Goal: Information Seeking & Learning: Learn about a topic

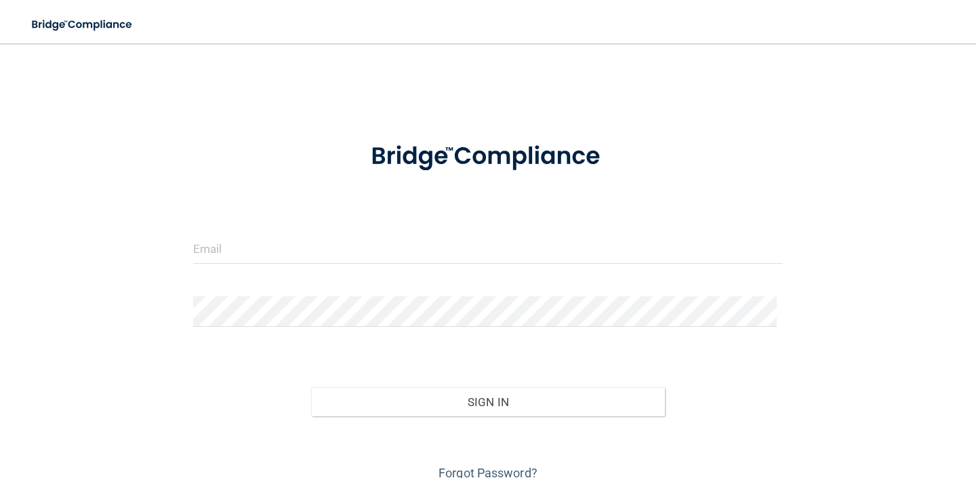
click at [253, 272] on div at bounding box center [488, 253] width 610 height 41
click at [256, 231] on form "Invalid email/password. You don't have permission to access that page. Sign In …" at bounding box center [488, 304] width 590 height 359
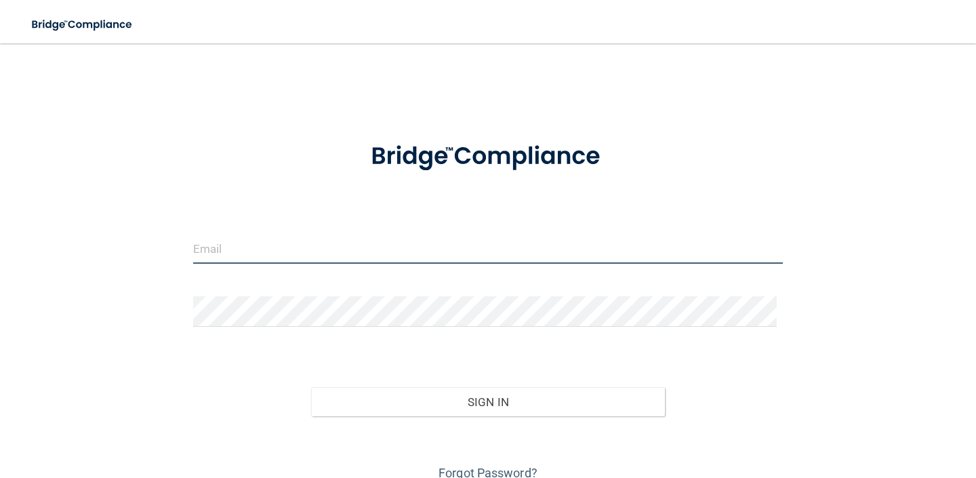
click at [239, 251] on input "email" at bounding box center [488, 248] width 590 height 31
type input "[EMAIL_ADDRESS][DOMAIN_NAME]"
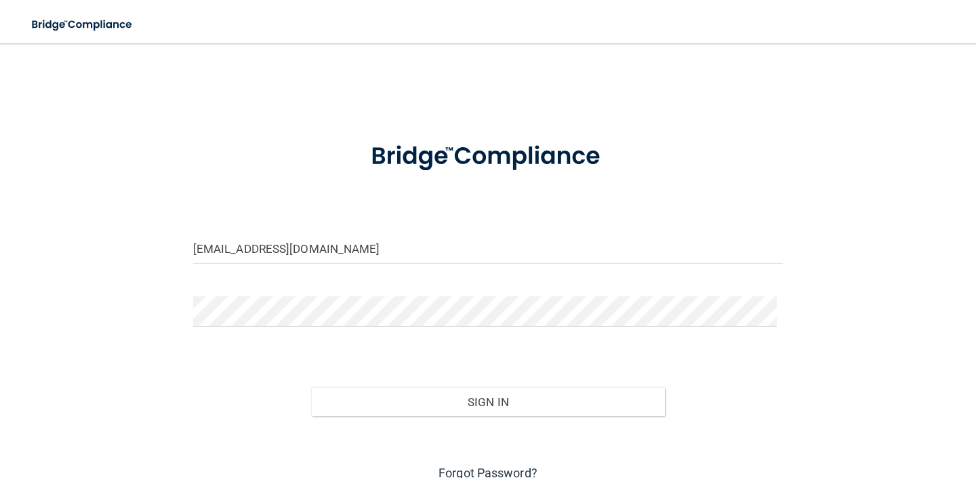
click at [502, 471] on link "Forgot Password?" at bounding box center [488, 473] width 99 height 14
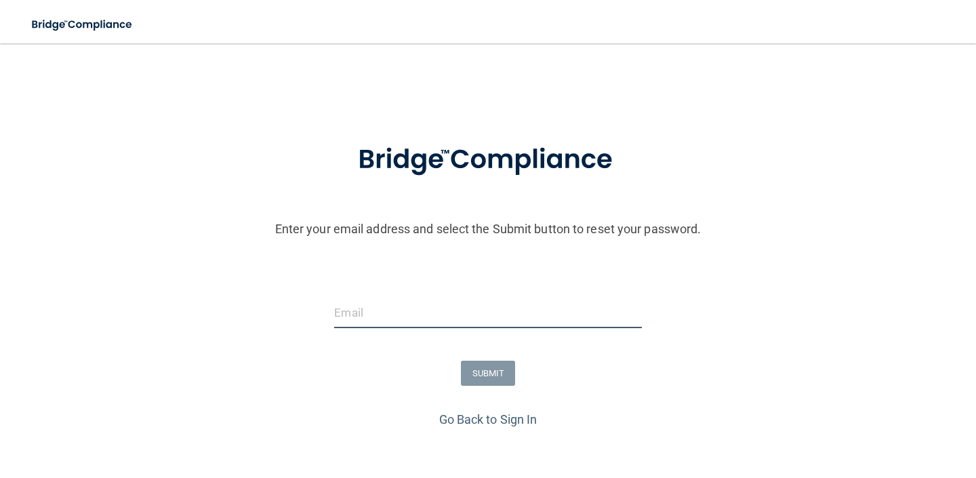
click at [460, 311] on input "email" at bounding box center [487, 313] width 307 height 31
type input "[EMAIL_ADDRESS][DOMAIN_NAME]"
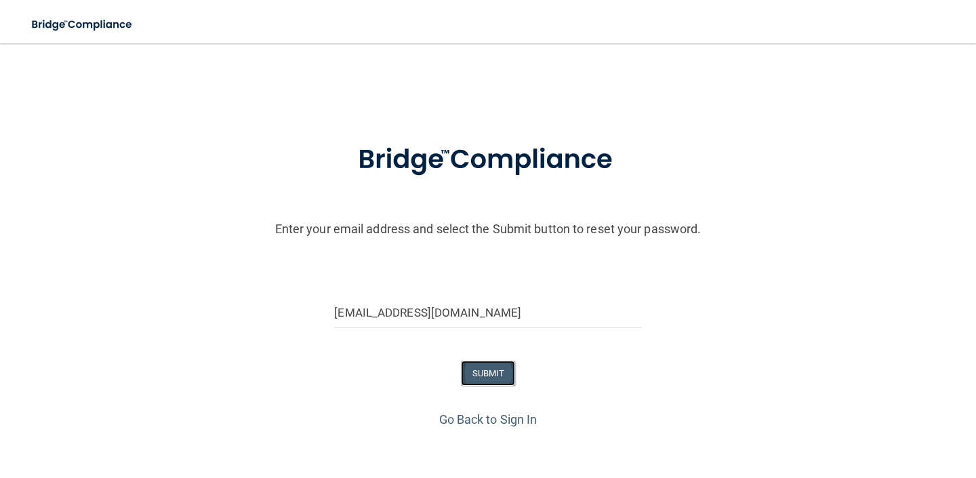
click at [462, 374] on button "SUBMIT" at bounding box center [488, 373] width 55 height 25
click at [384, 343] on form "Enter your email address and select the Submit button to reset your password. S…" at bounding box center [488, 266] width 963 height 283
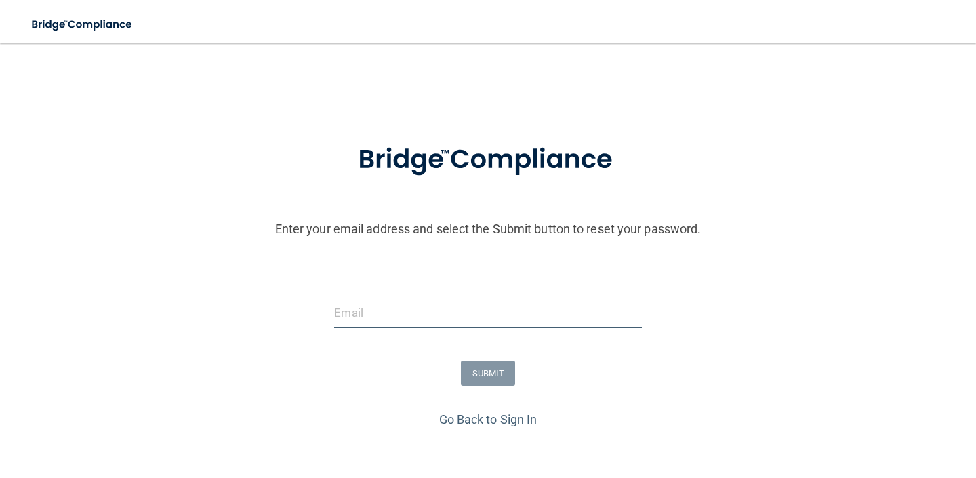
click at [384, 328] on input "email" at bounding box center [487, 313] width 307 height 31
click at [458, 424] on link "Go Back to Sign In" at bounding box center [488, 419] width 98 height 14
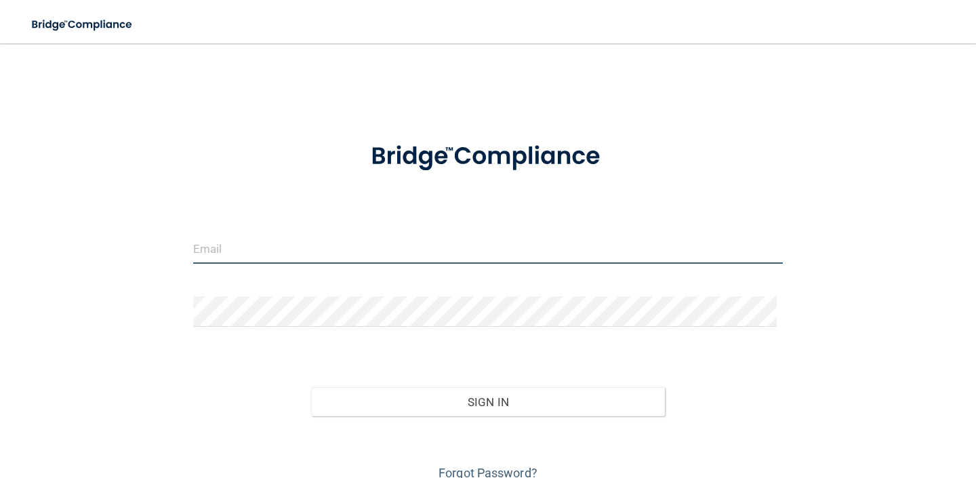
click at [335, 243] on input "email" at bounding box center [488, 248] width 590 height 31
type input "[EMAIL_ADDRESS][DOMAIN_NAME]"
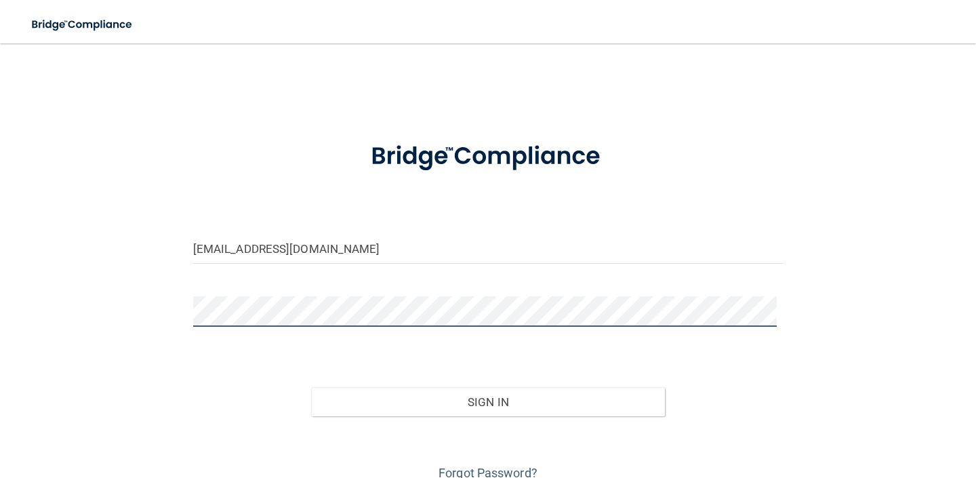
click at [311, 387] on button "Sign In" at bounding box center [488, 402] width 354 height 30
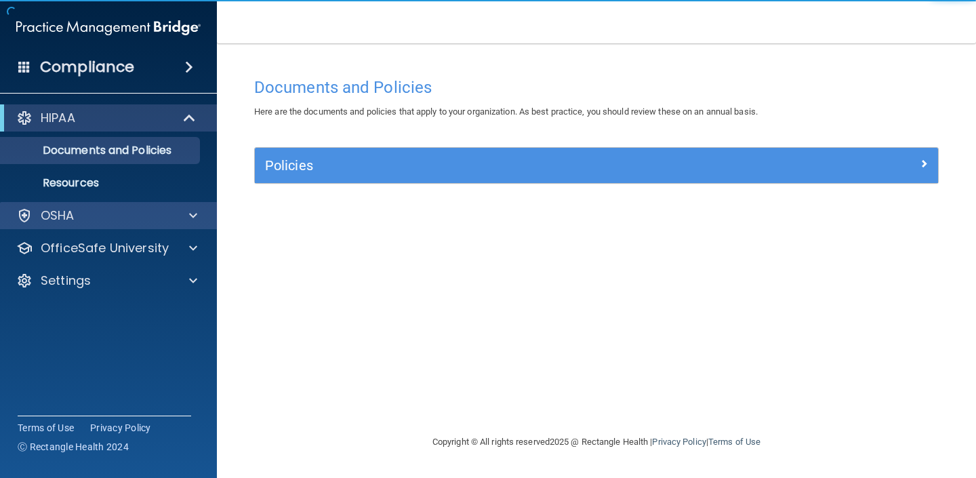
click at [75, 229] on div "OSHA" at bounding box center [109, 215] width 218 height 27
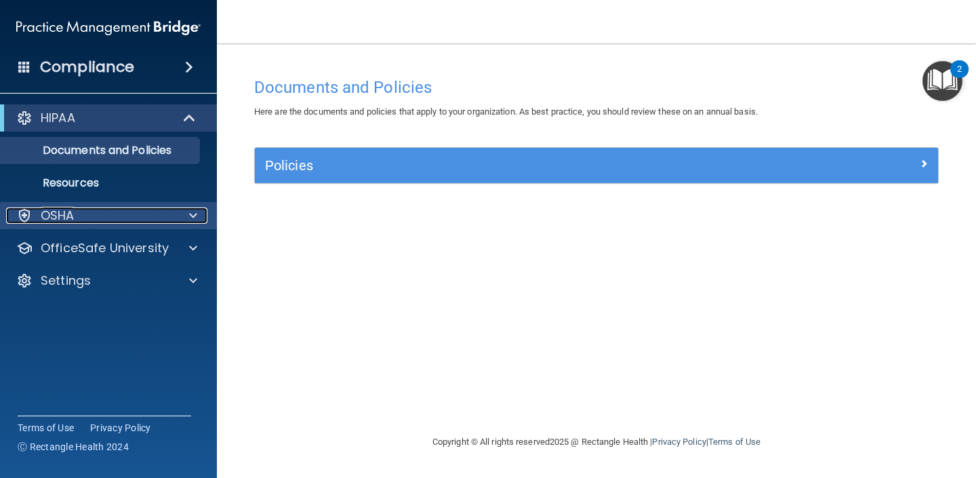
click at [191, 215] on span at bounding box center [193, 216] width 8 height 16
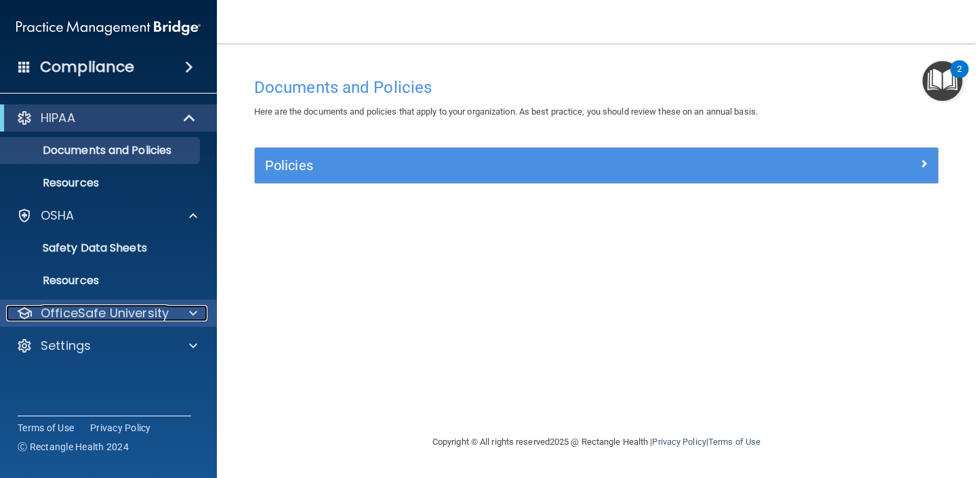
click at [103, 320] on p "OfficeSafe University" at bounding box center [105, 313] width 128 height 16
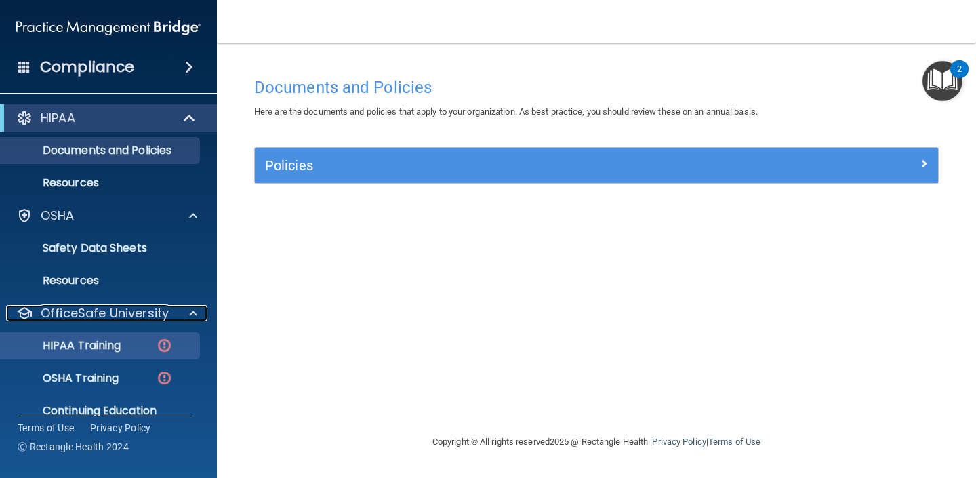
scroll to position [52, 0]
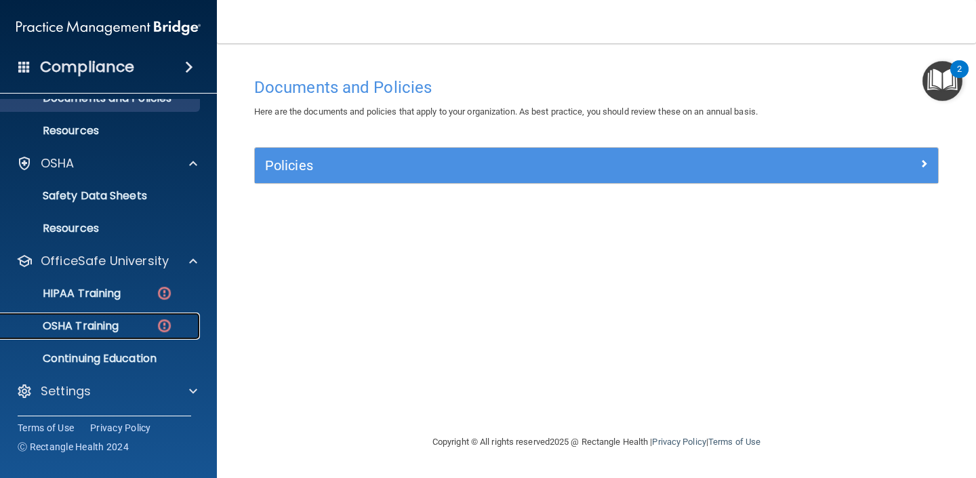
click at [102, 336] on link "OSHA Training" at bounding box center [93, 326] width 214 height 27
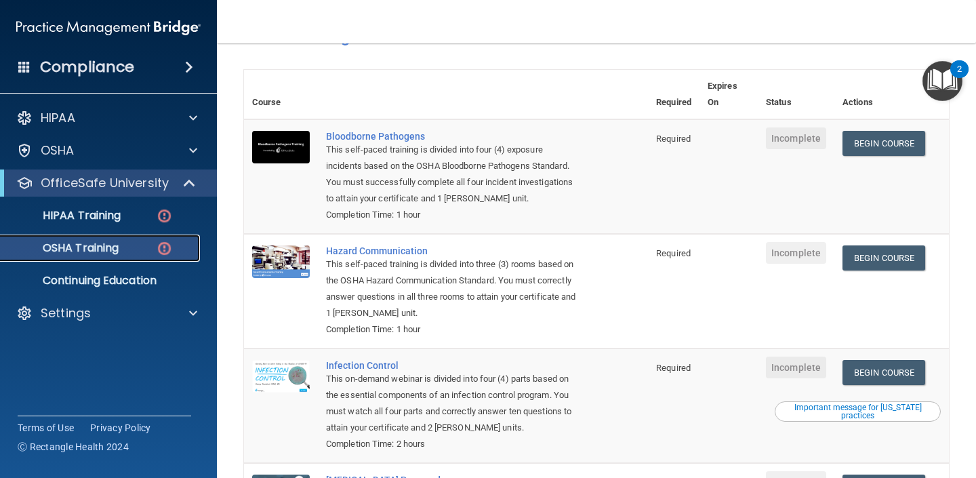
scroll to position [84, 0]
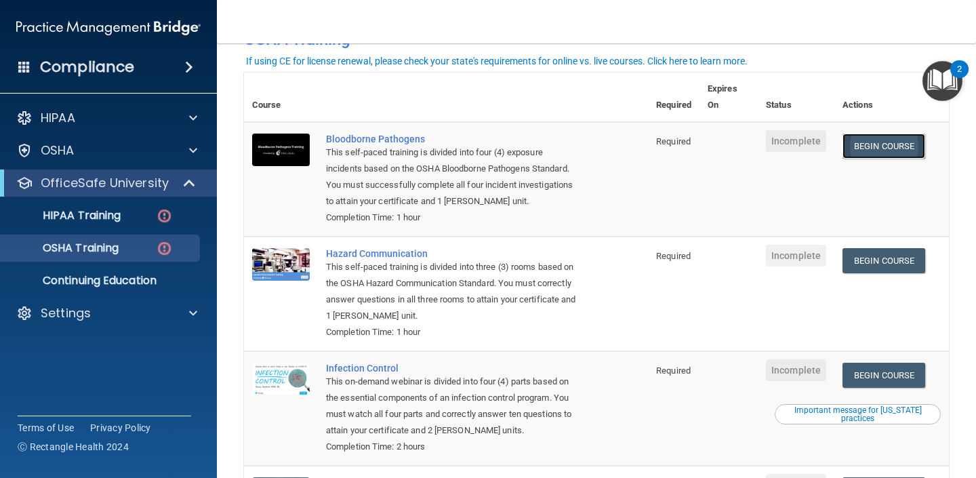
click at [887, 146] on link "Begin Course" at bounding box center [884, 146] width 83 height 25
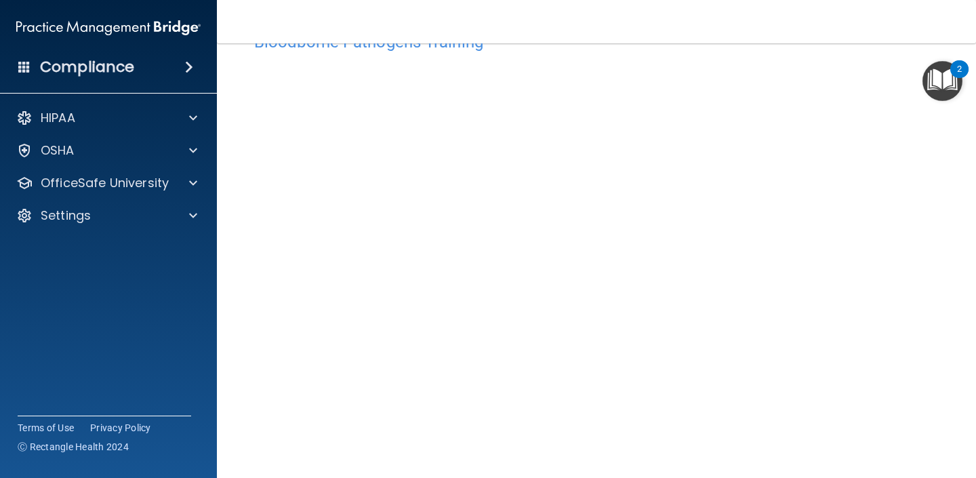
scroll to position [102, 0]
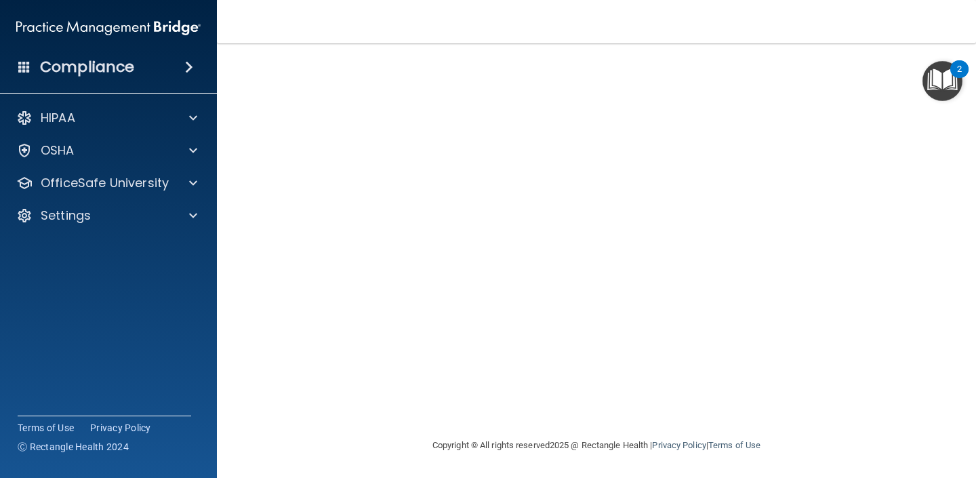
click at [936, 91] on img "Open Resource Center, 2 new notifications" at bounding box center [943, 81] width 40 height 40
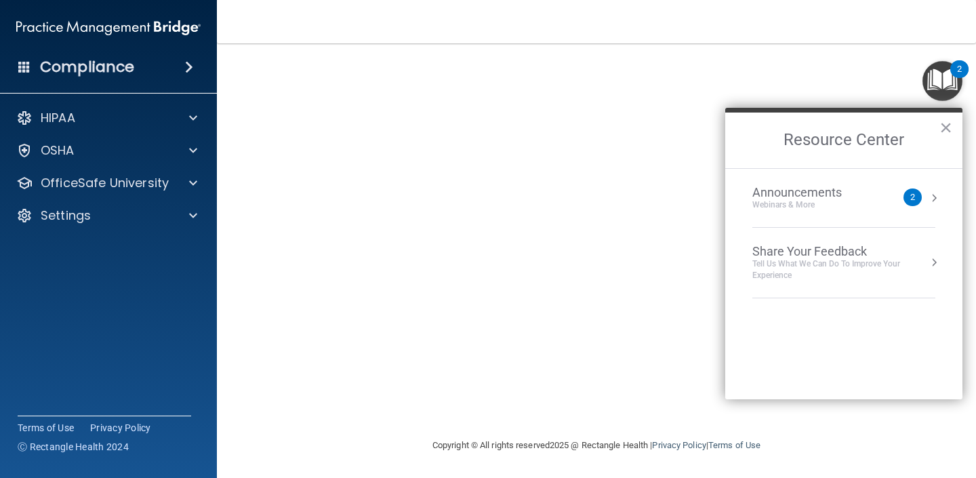
click at [846, 192] on div "Announcements" at bounding box center [811, 192] width 117 height 15
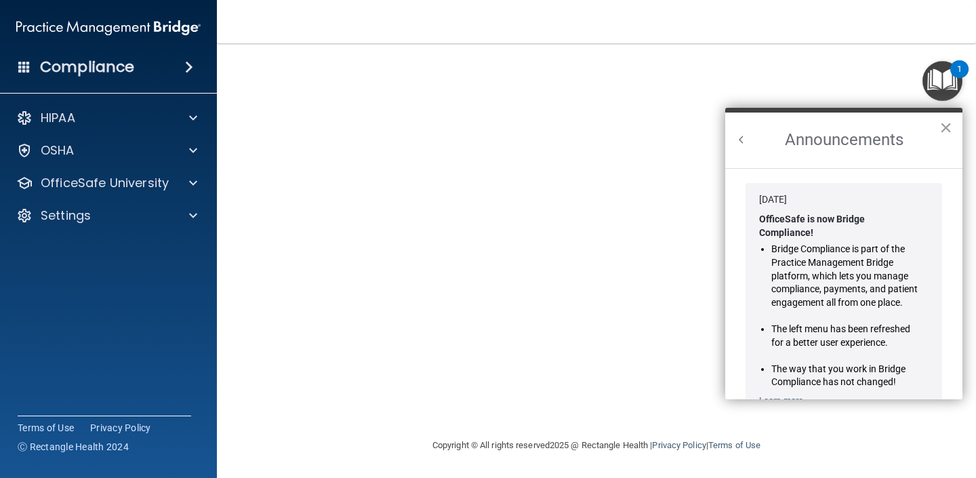
scroll to position [238, 0]
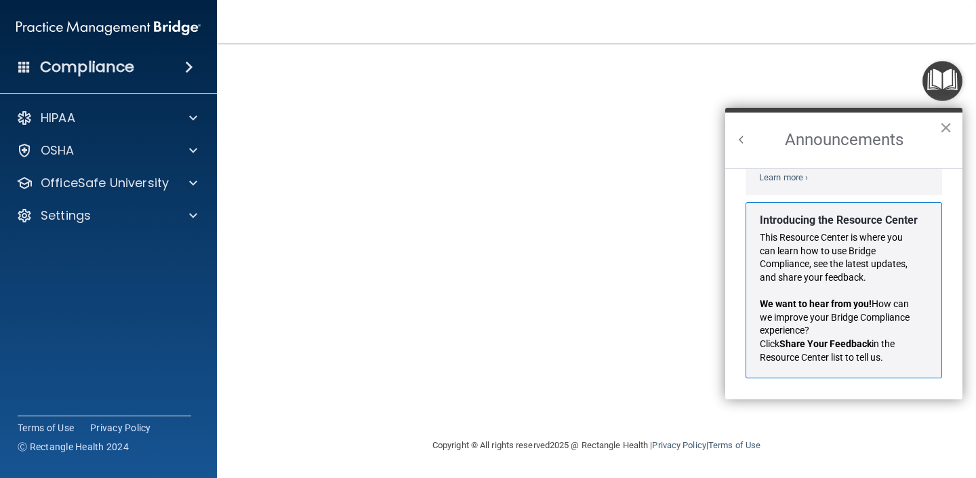
click at [947, 126] on button "×" at bounding box center [946, 128] width 13 height 22
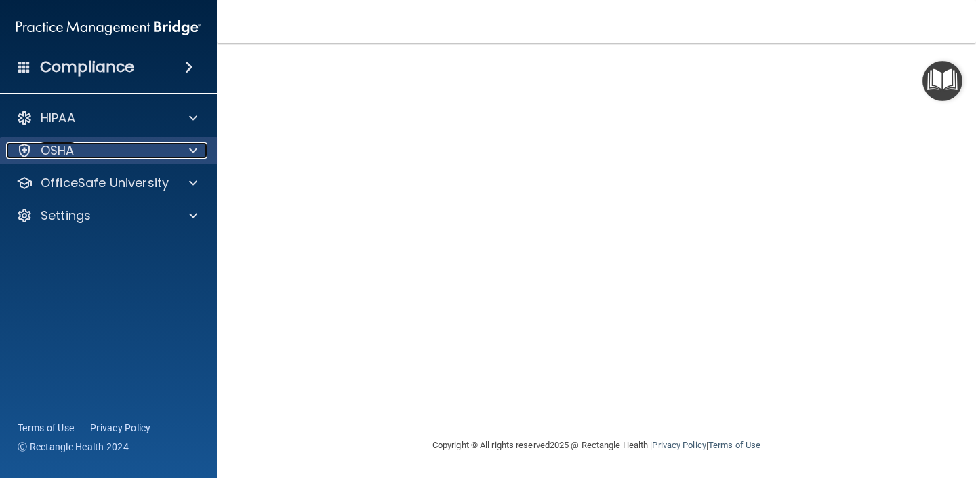
click at [195, 149] on span at bounding box center [193, 150] width 8 height 16
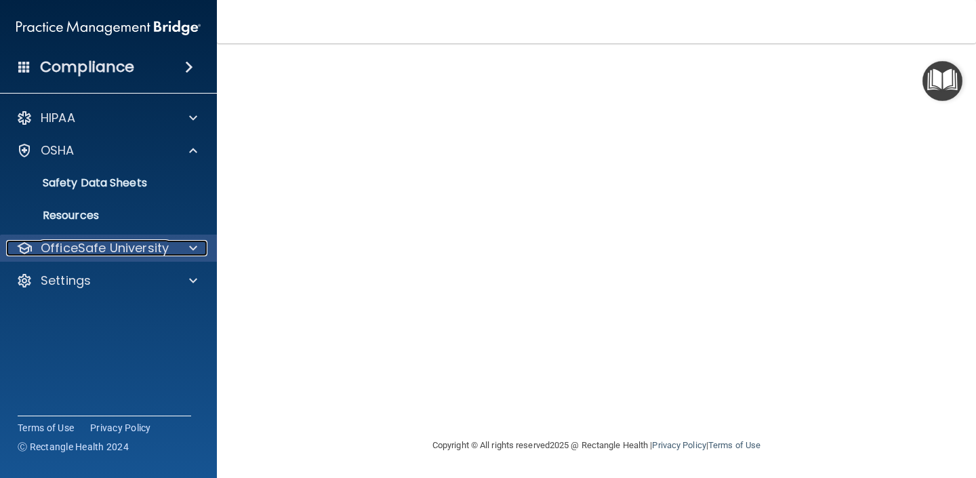
click at [100, 241] on p "OfficeSafe University" at bounding box center [105, 248] width 128 height 16
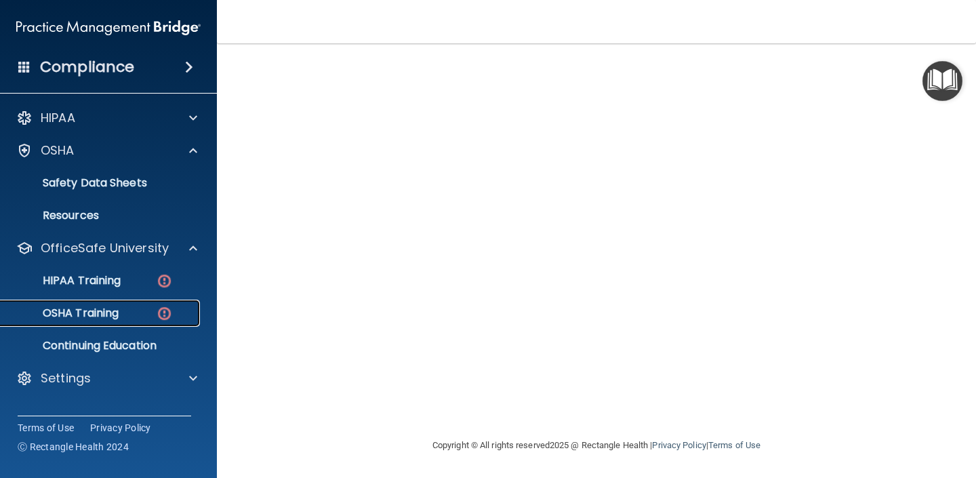
click at [121, 307] on div "OSHA Training" at bounding box center [101, 314] width 185 height 14
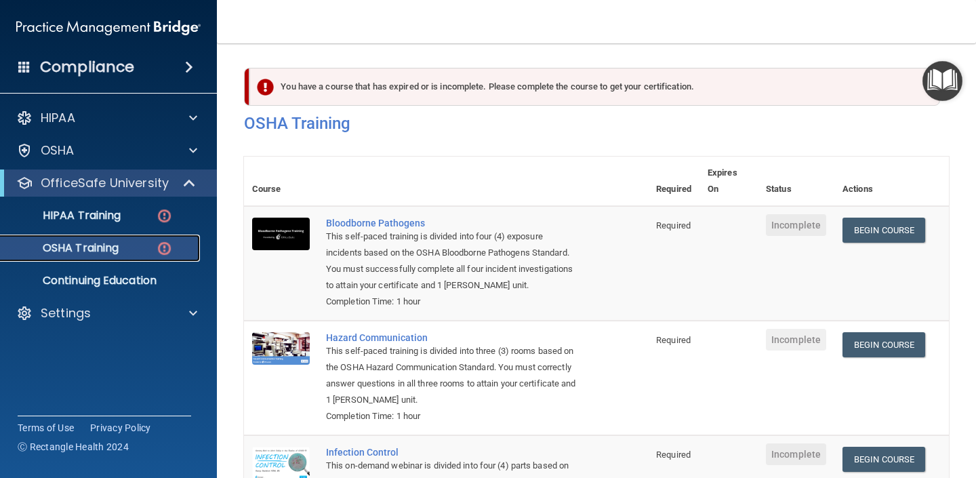
scroll to position [1, 0]
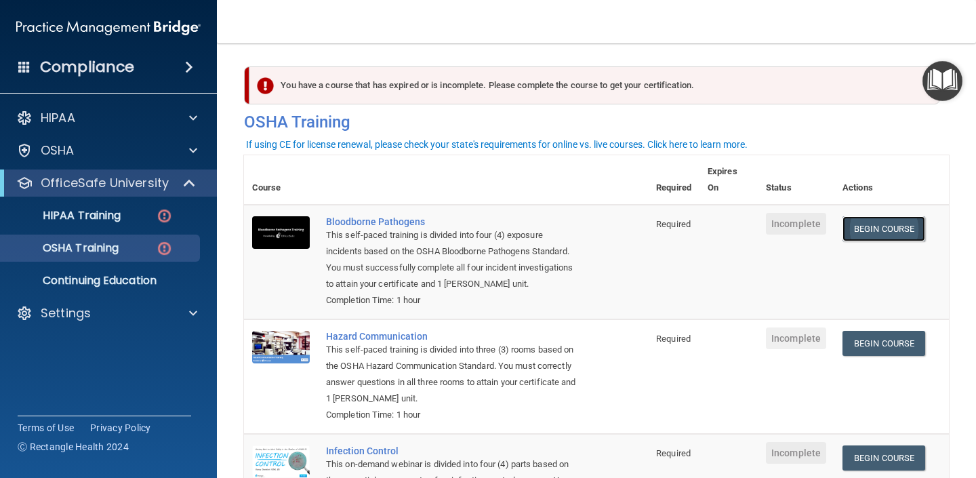
click at [863, 240] on link "Begin Course" at bounding box center [884, 228] width 83 height 25
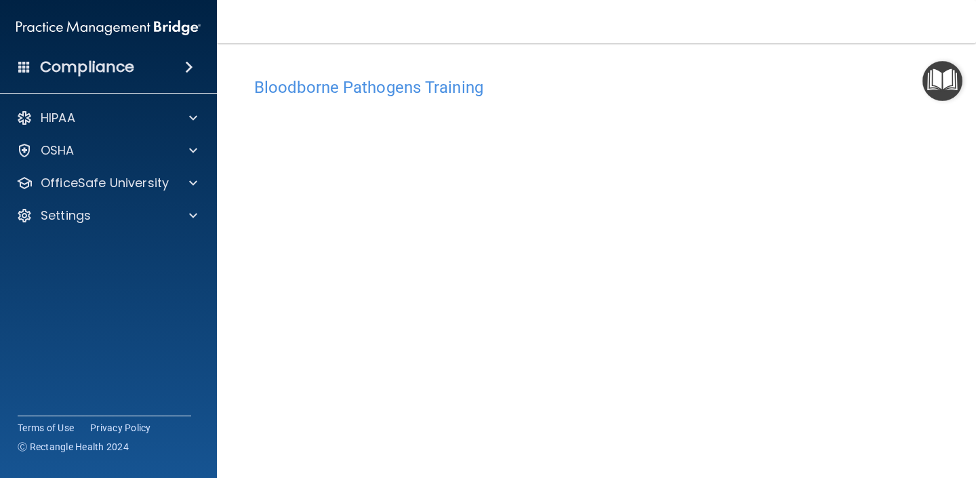
scroll to position [102, 0]
